Goal: Transaction & Acquisition: Purchase product/service

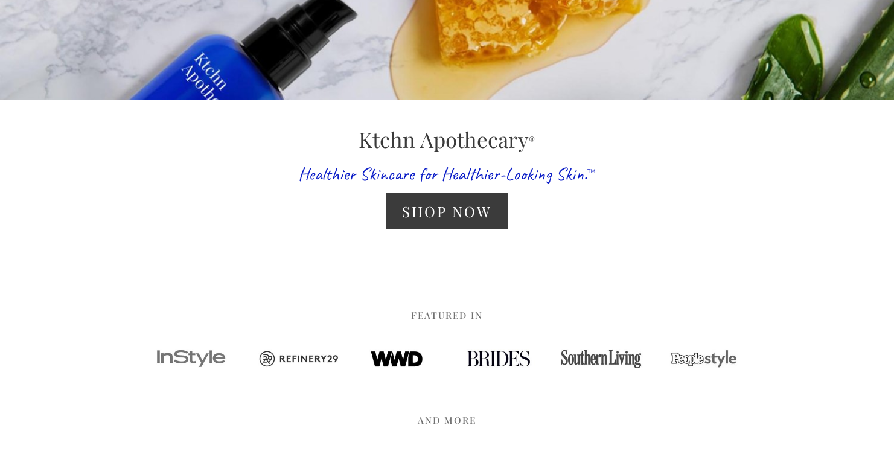
scroll to position [268, 0]
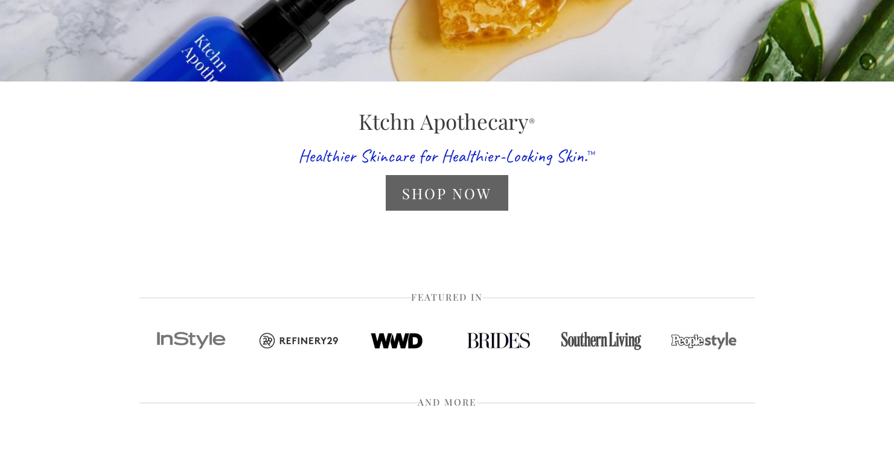
click at [498, 191] on link "Shop Now" at bounding box center [447, 193] width 123 height 36
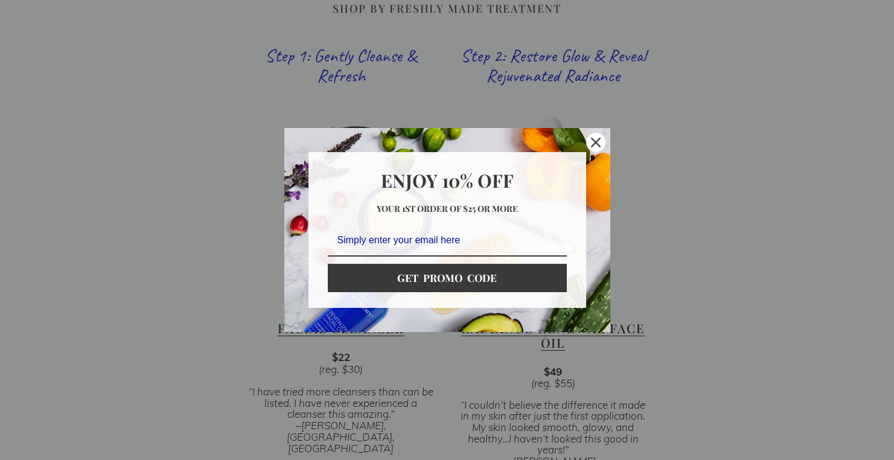
scroll to position [770, 0]
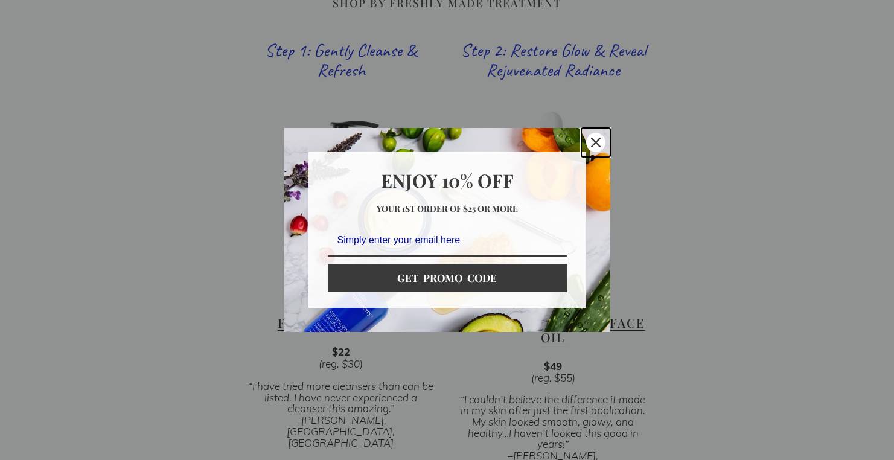
click at [598, 139] on icon "close icon" at bounding box center [596, 143] width 10 height 10
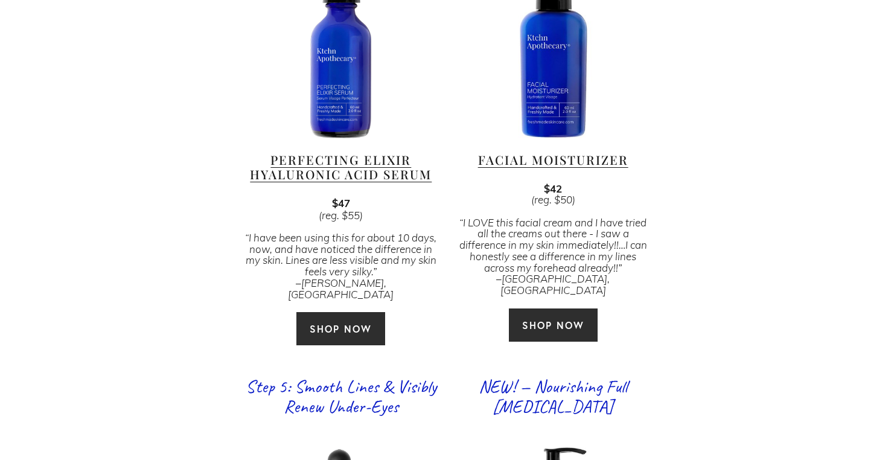
scroll to position [1454, 0]
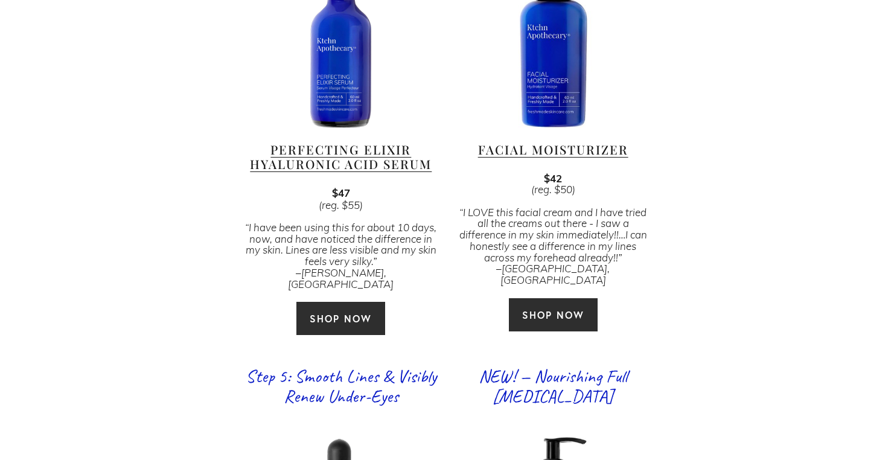
click at [602, 141] on link "Facial Moisturizer" at bounding box center [553, 149] width 150 height 16
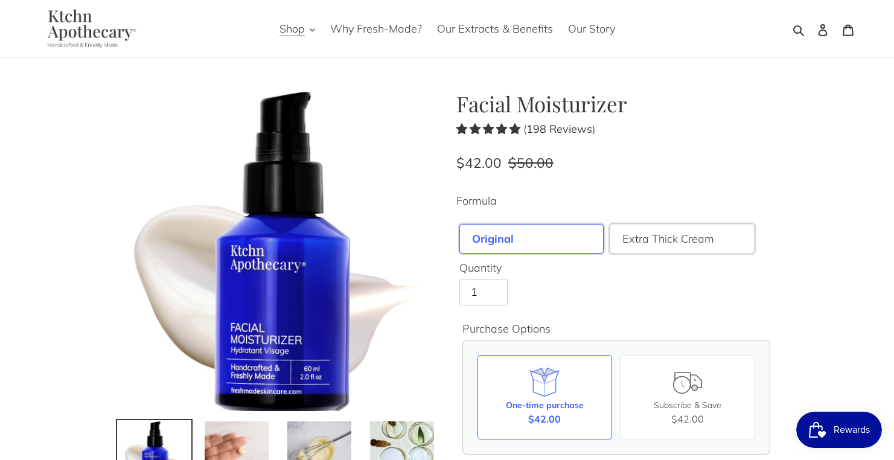
click at [706, 247] on label "Extra Thick Cream" at bounding box center [669, 239] width 92 height 16
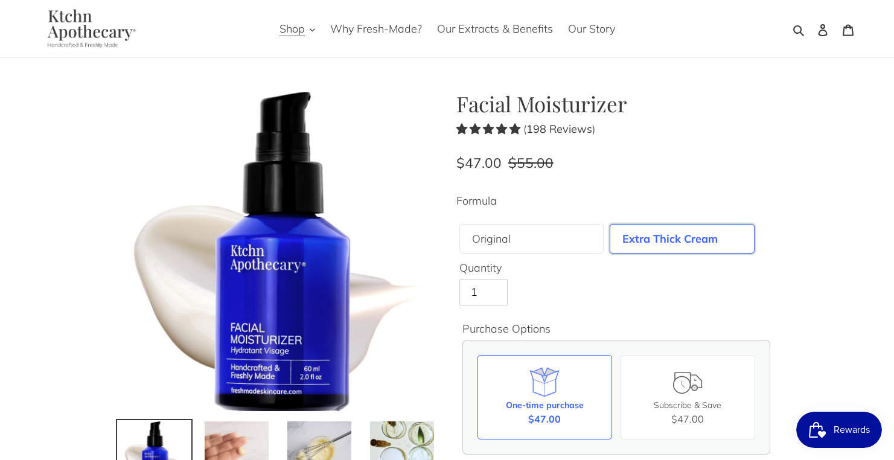
click at [669, 246] on label "Extra Thick Cream" at bounding box center [670, 239] width 95 height 16
click at [577, 249] on div "Original" at bounding box center [532, 239] width 145 height 30
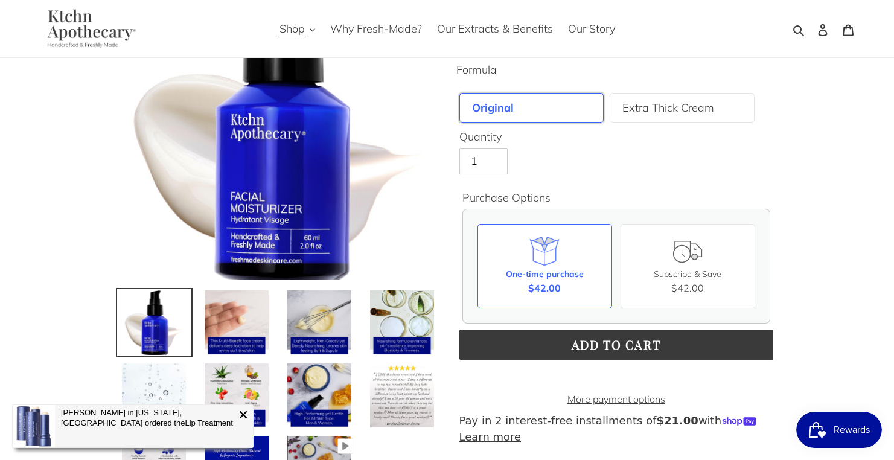
scroll to position [133, 0]
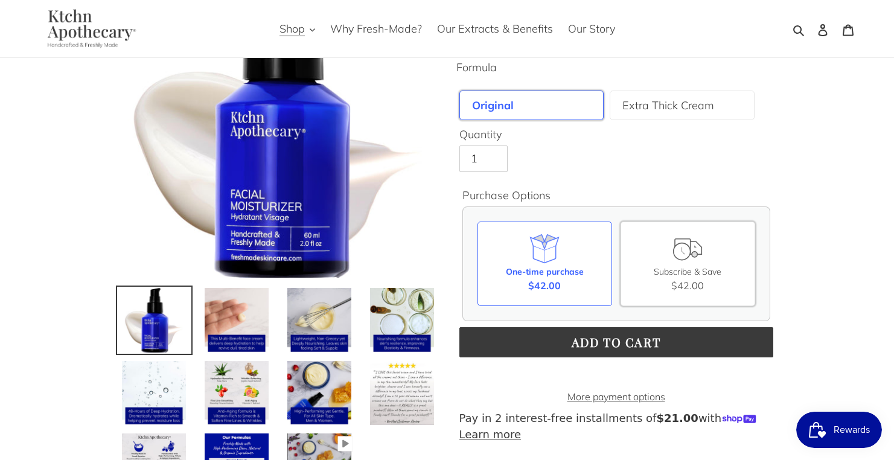
click at [706, 265] on div "Subscribe & Save $42.00" at bounding box center [688, 264] width 135 height 85
click input "75 Days (Most Popular) $42.00 / each order" at bounding box center [0, 0] width 0 height 0
click at [0, 0] on input "Subscribe & Save $42.00" at bounding box center [0, 0] width 0 height 0
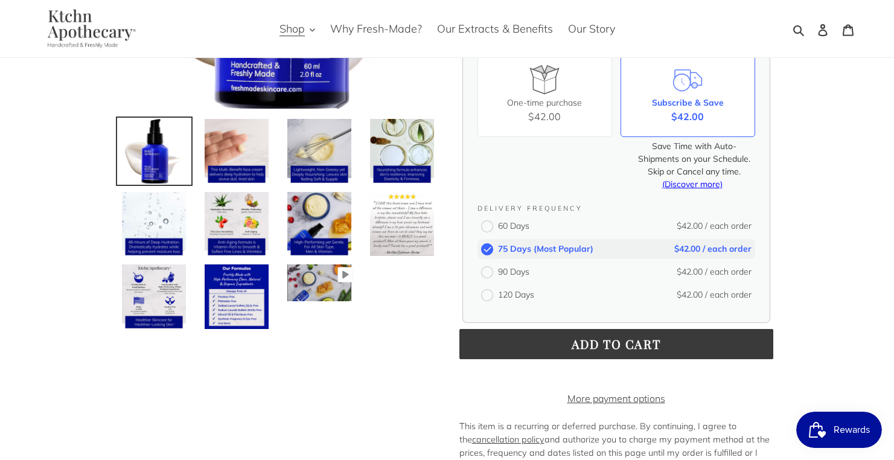
scroll to position [327, 0]
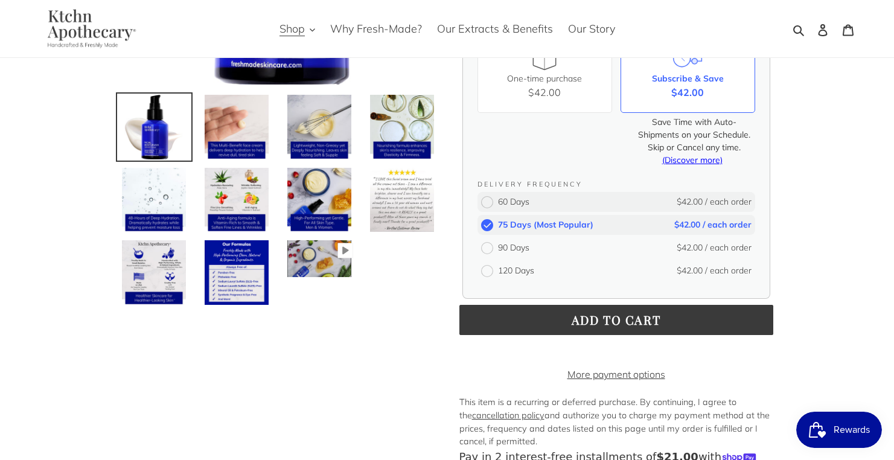
click at [486, 208] on circle at bounding box center [487, 202] width 12 height 12
click at [0, 0] on input "60 Days $42.00 / each order" at bounding box center [0, 0] width 0 height 0
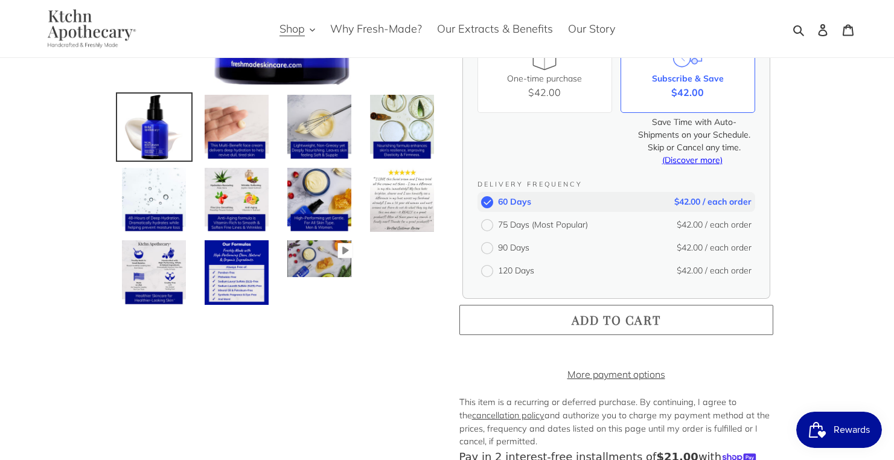
click at [519, 335] on button "Add to cart" at bounding box center [617, 320] width 314 height 30
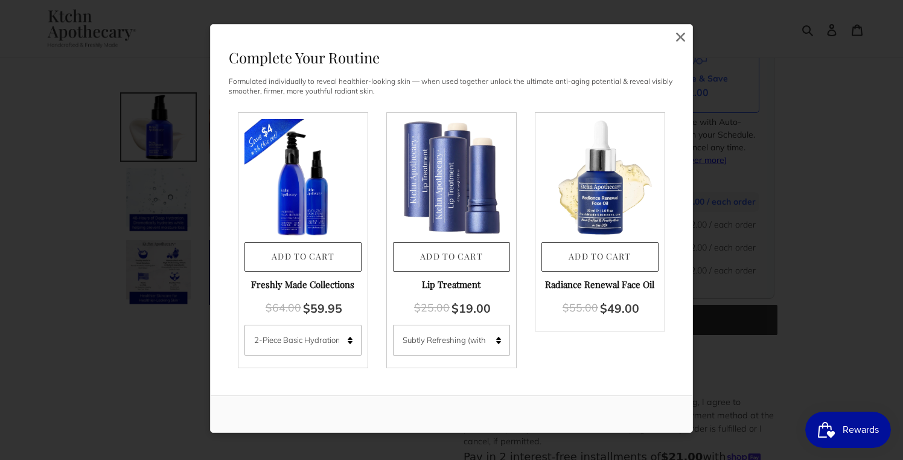
click at [675, 86] on div "Complete Your Routine Formulated individually to reveal healthier-looking skin …" at bounding box center [452, 210] width 482 height 371
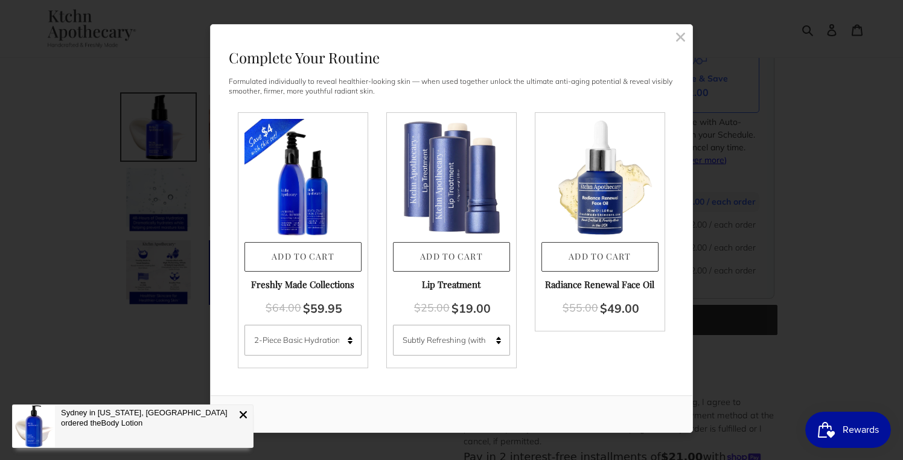
click at [680, 41] on rect at bounding box center [680, 36] width 11 height 11
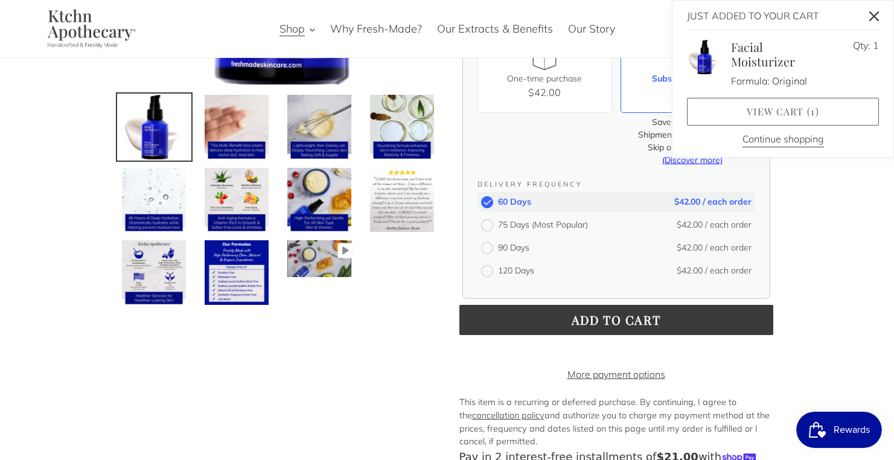
click at [803, 111] on link "View cart ( 1 )" at bounding box center [783, 112] width 192 height 28
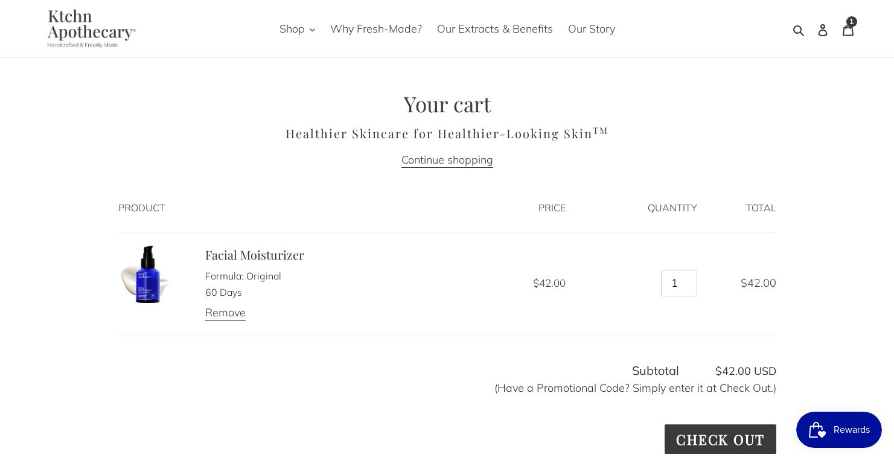
click at [836, 155] on div "Your cart Healthier Skincare for Healthier-Looking Skin TM Continue shopping Pr…" at bounding box center [447, 404] width 894 height 626
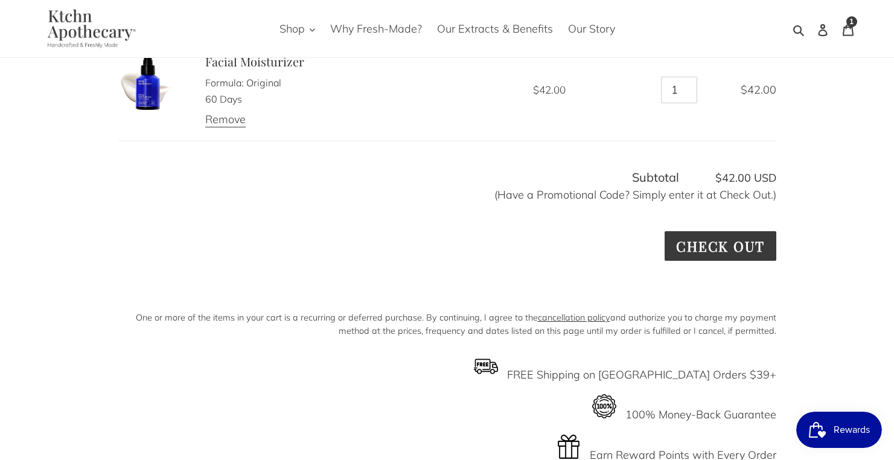
scroll to position [217, 0]
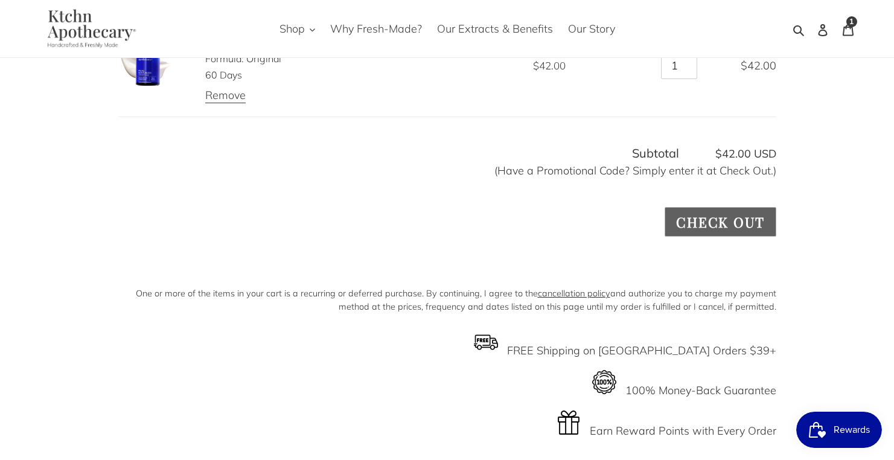
click at [710, 226] on input "Check out" at bounding box center [720, 222] width 111 height 30
